Goal: Task Accomplishment & Management: Manage account settings

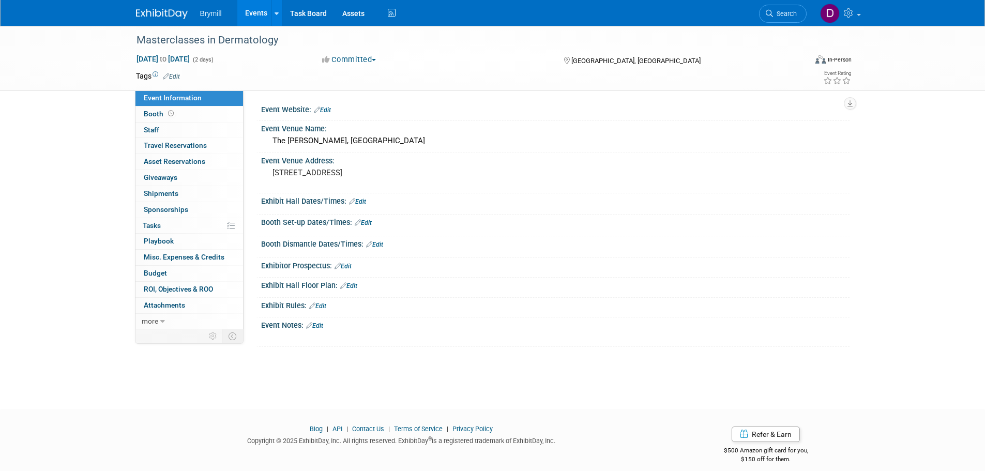
click at [371, 224] on link "Edit" at bounding box center [363, 222] width 17 height 7
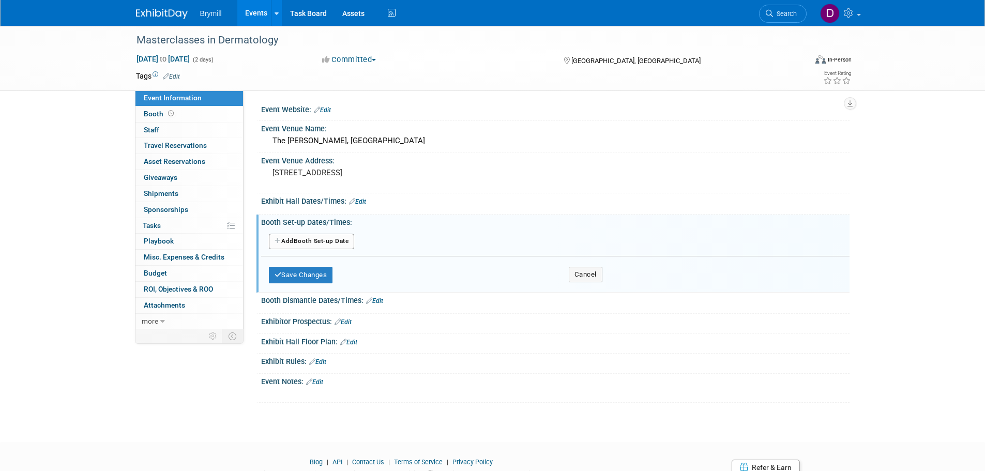
click at [342, 237] on button "Add Another Booth Set-up Date" at bounding box center [312, 242] width 86 height 16
select select "9"
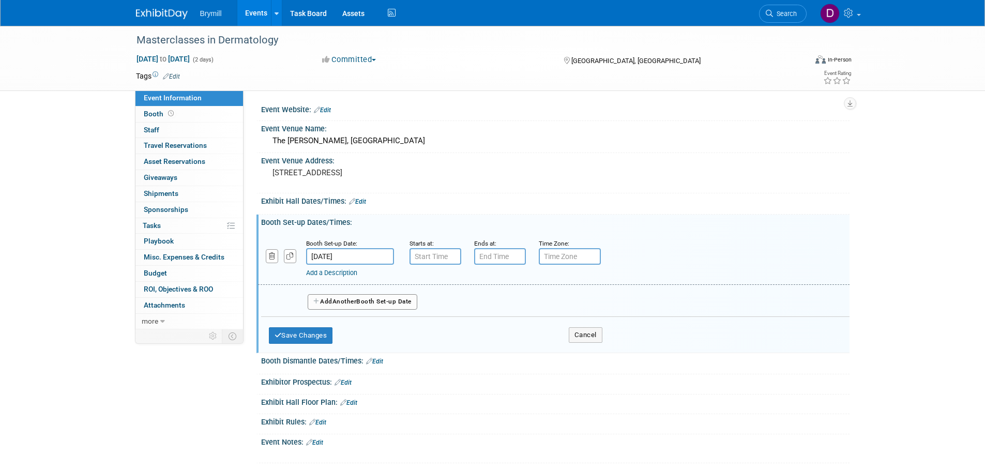
click at [373, 259] on input "[DATE]" at bounding box center [350, 256] width 88 height 17
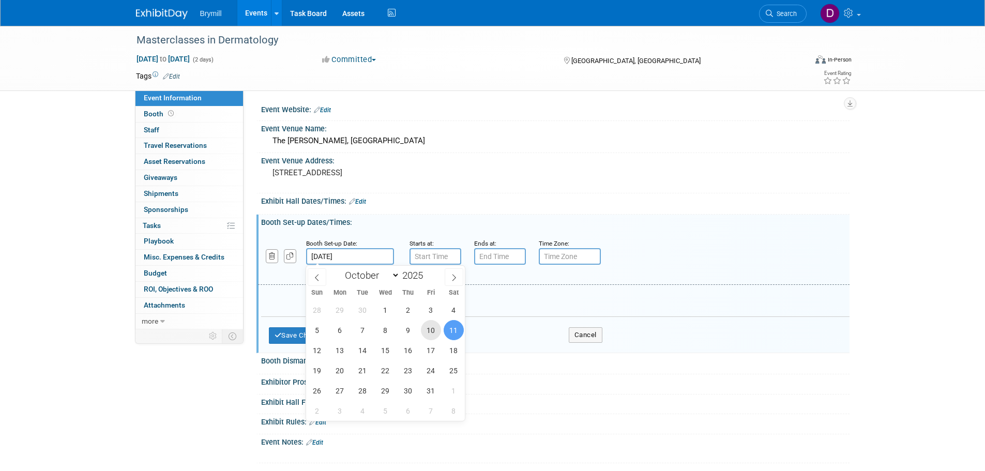
drag, startPoint x: 429, startPoint y: 326, endPoint x: 431, endPoint y: 311, distance: 15.1
click at [429, 327] on span "10" at bounding box center [431, 330] width 20 height 20
type input "[DATE]"
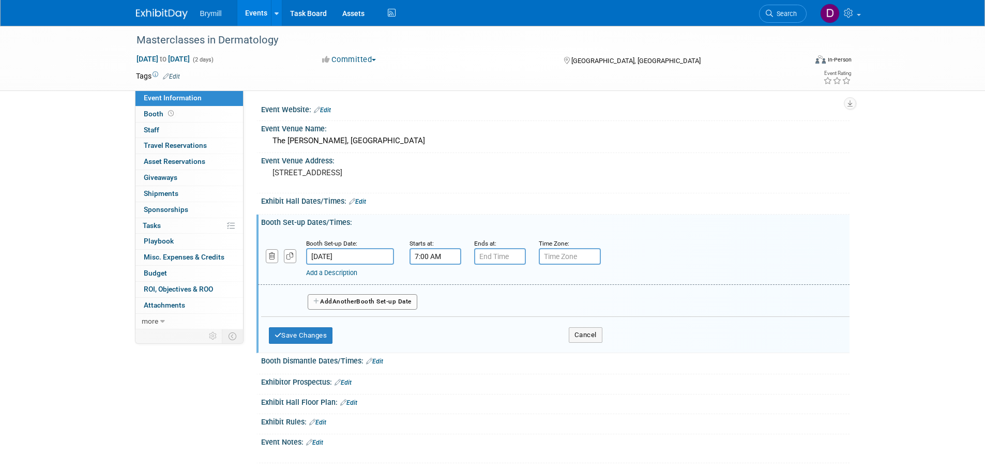
click at [437, 258] on input "7:00 AM" at bounding box center [436, 256] width 52 height 17
click at [441, 306] on span "07" at bounding box center [434, 304] width 20 height 19
click at [454, 280] on td "01" at bounding box center [461, 282] width 33 height 28
click at [519, 299] on button "AM" at bounding box center [524, 304] width 19 height 18
type input "1:00 PM"
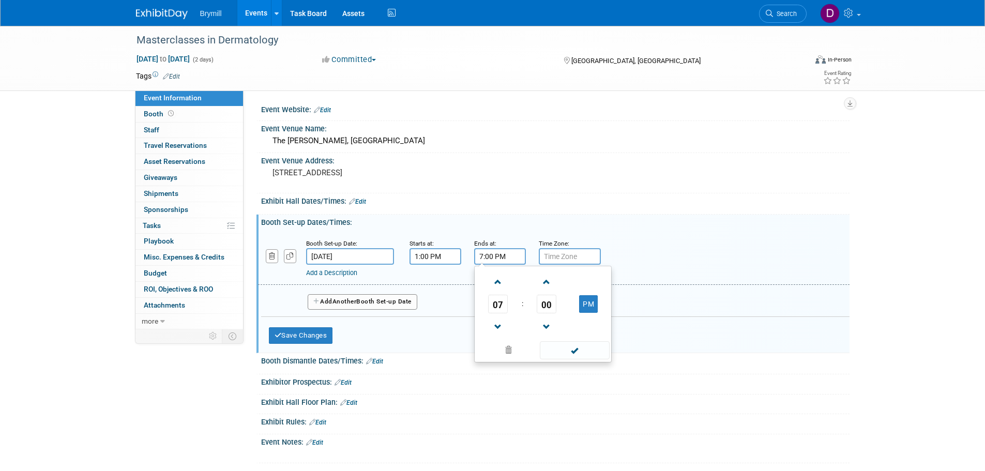
click at [492, 260] on input "7:00 PM" at bounding box center [500, 256] width 52 height 17
click at [502, 302] on span "07" at bounding box center [498, 304] width 20 height 19
click at [560, 285] on td "02" at bounding box center [559, 282] width 33 height 28
click at [557, 303] on td "00" at bounding box center [547, 304] width 43 height 19
click at [550, 305] on span "00" at bounding box center [547, 304] width 20 height 19
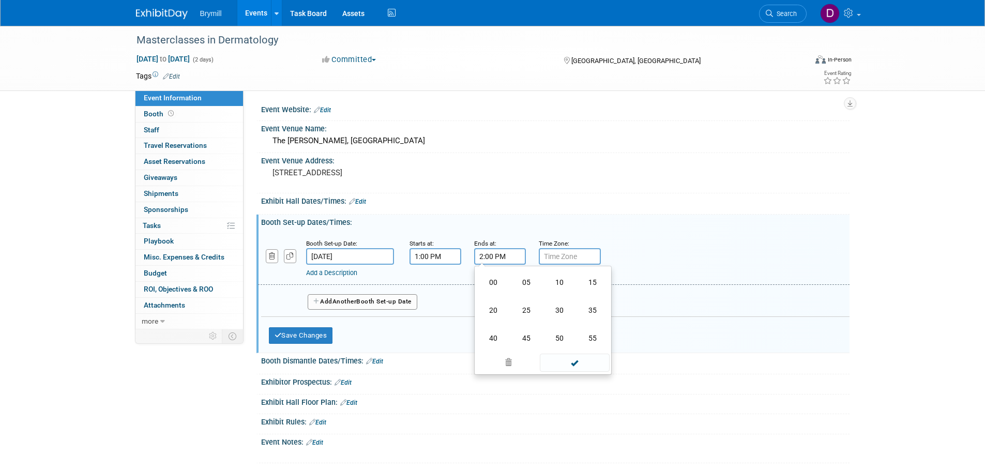
click at [565, 308] on td "30" at bounding box center [559, 310] width 33 height 28
type input "2:30 PM"
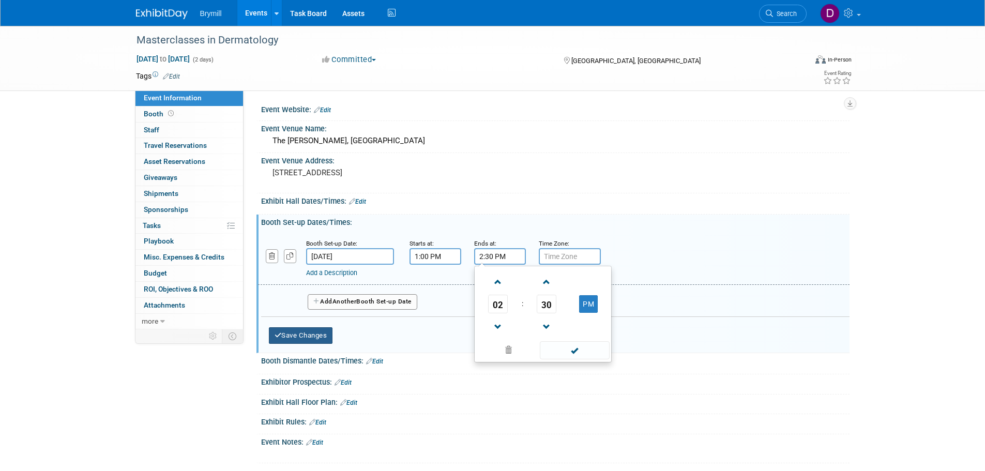
click at [325, 338] on button "Save Changes" at bounding box center [301, 335] width 64 height 17
